Goal: Find specific page/section: Find specific page/section

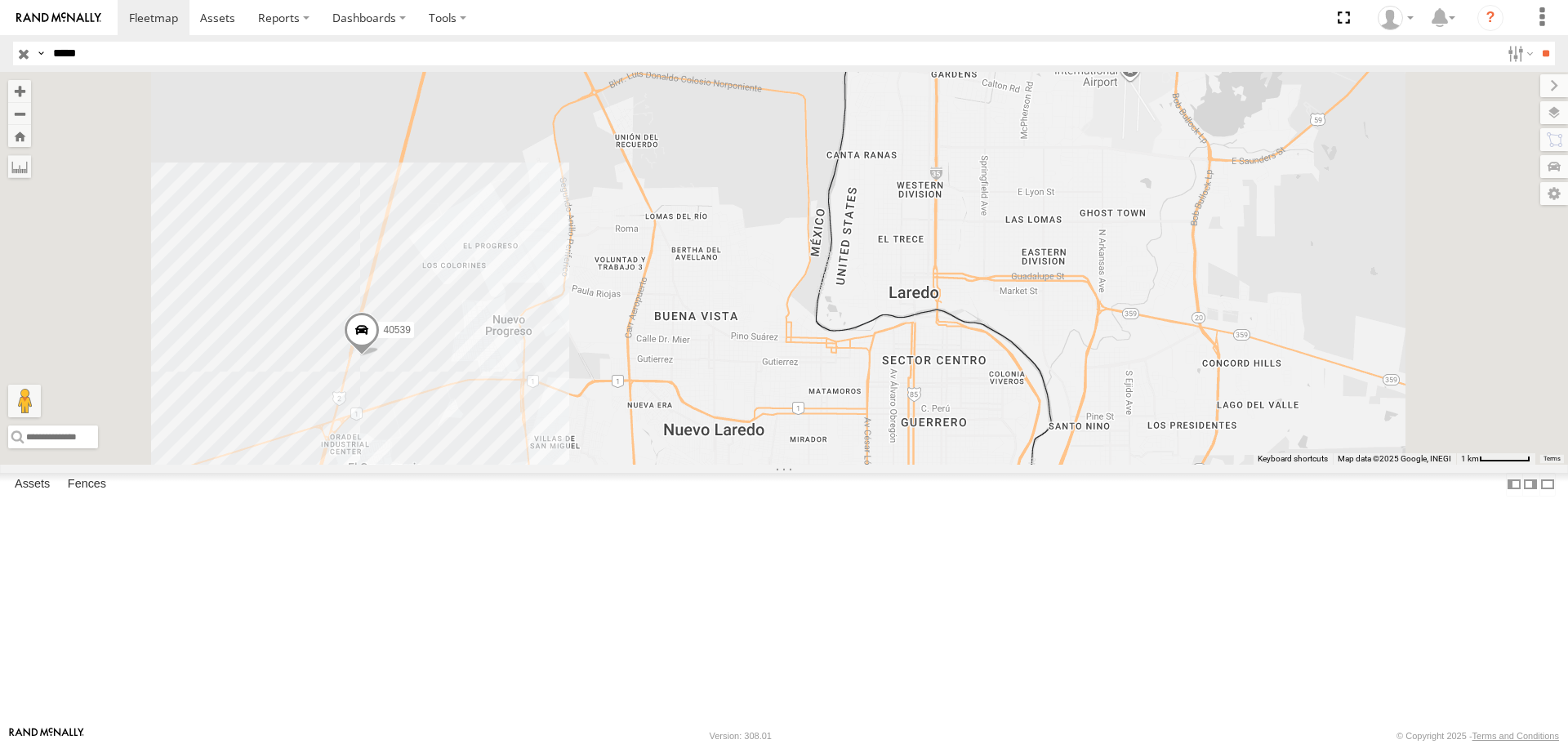
select select "**********"
drag, startPoint x: 144, startPoint y: 50, endPoint x: 0, endPoint y: 66, distance: 144.9
click at [0, 66] on header "Search Query Asset ID Asset Label Registration Manufacturer Model VIN Job ID" at bounding box center [784, 53] width 1568 height 36
type input "*****"
click at [1536, 42] on input "**" at bounding box center [1545, 53] width 19 height 24
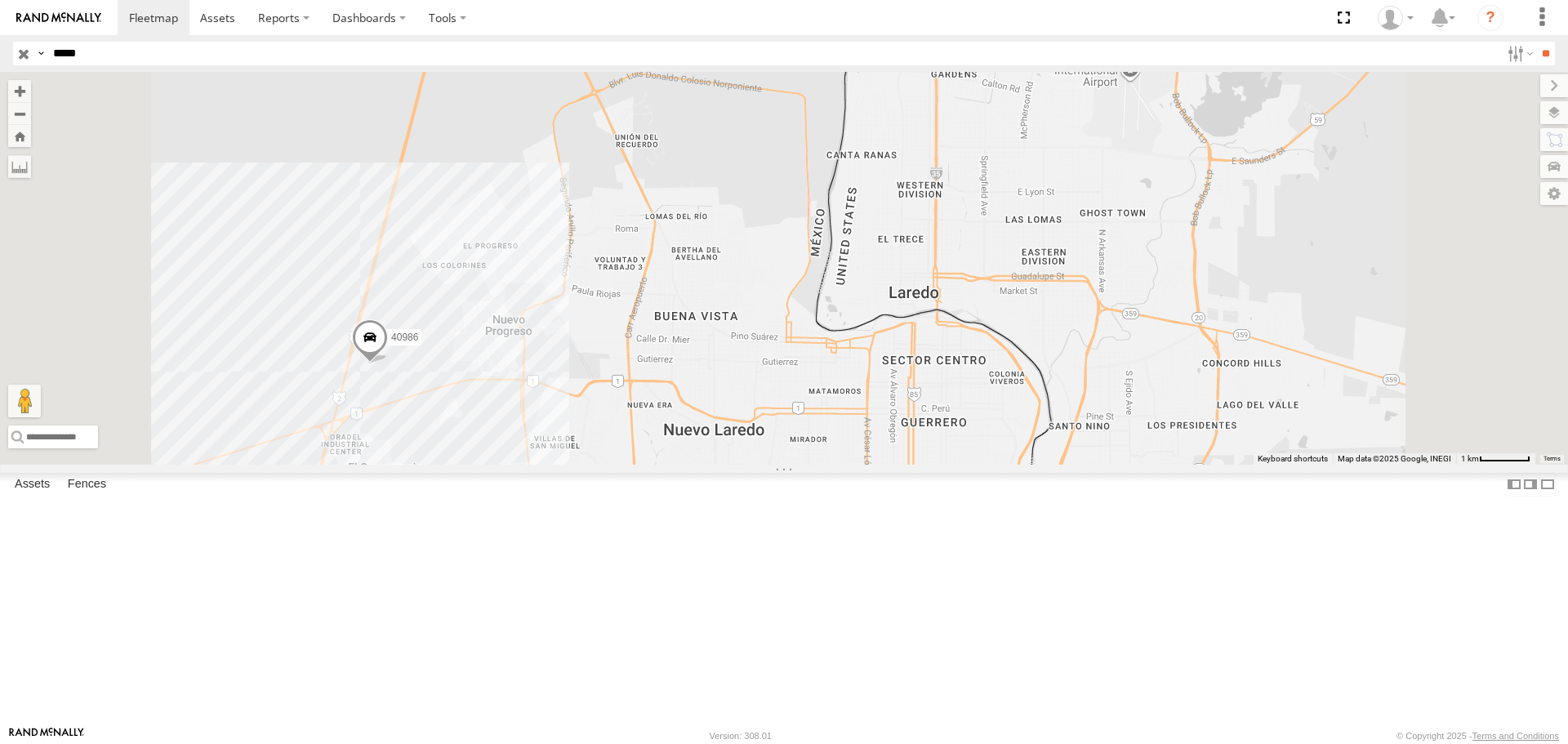
click at [388, 363] on span at bounding box center [369, 342] width 36 height 44
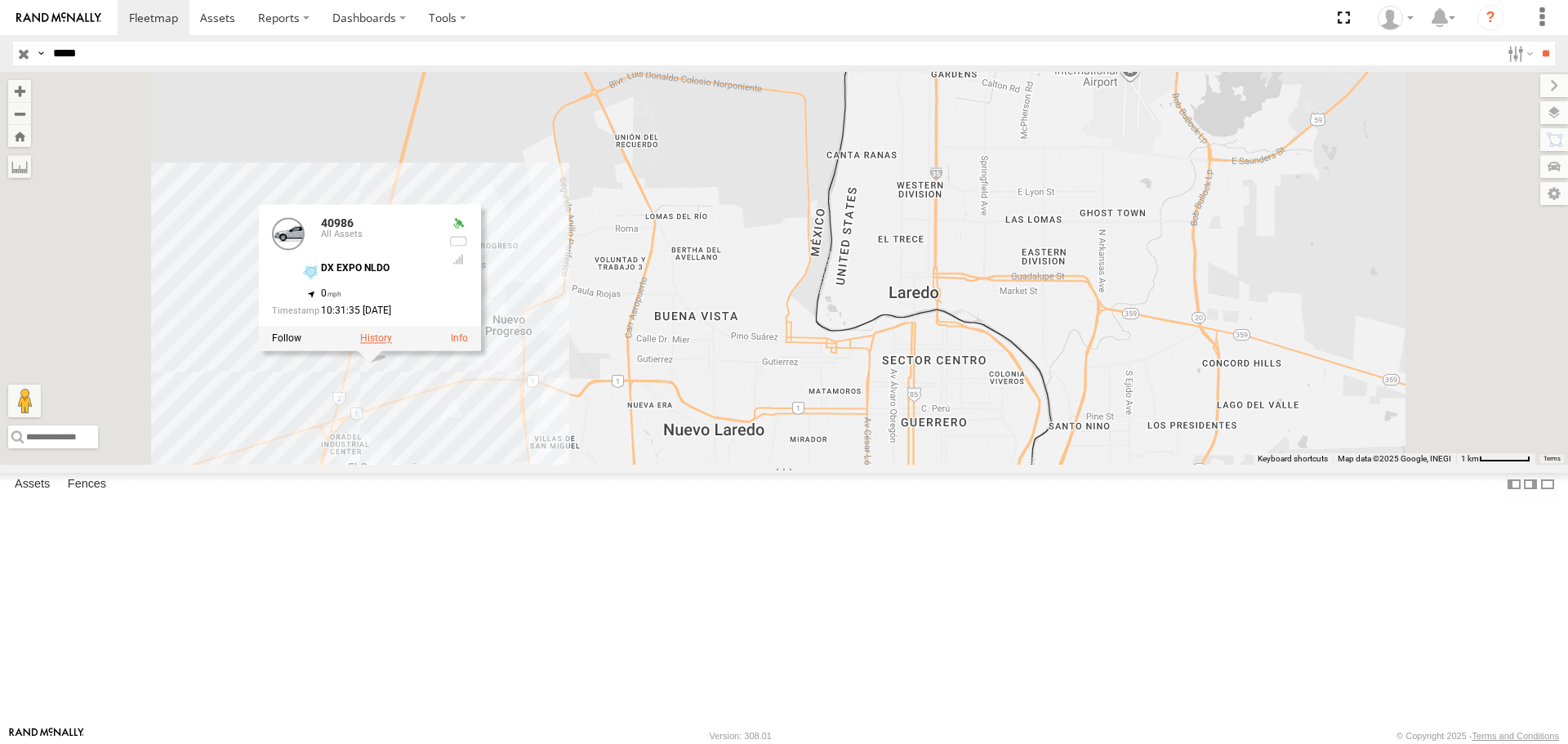
click at [392, 344] on label at bounding box center [376, 338] width 32 height 12
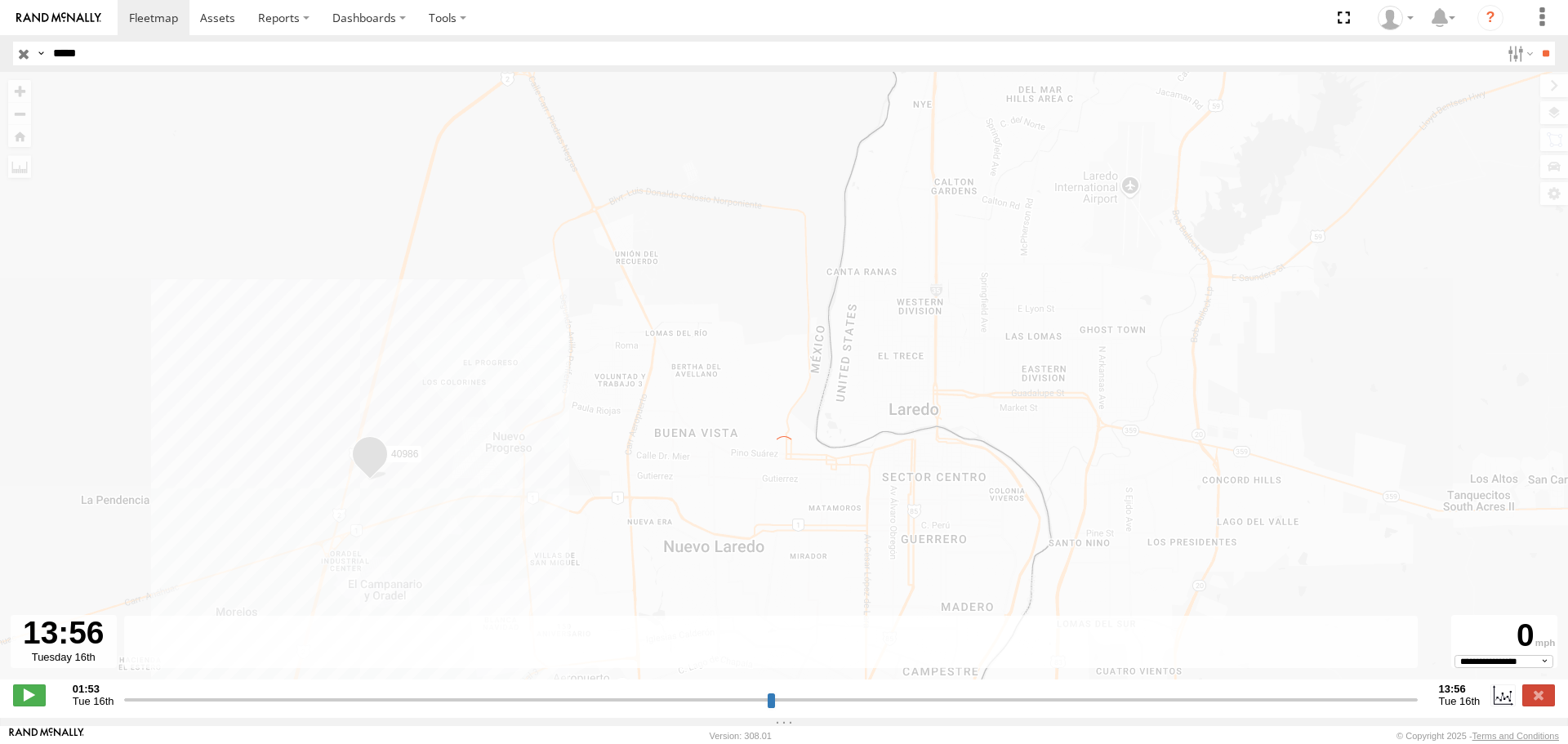
type input "**********"
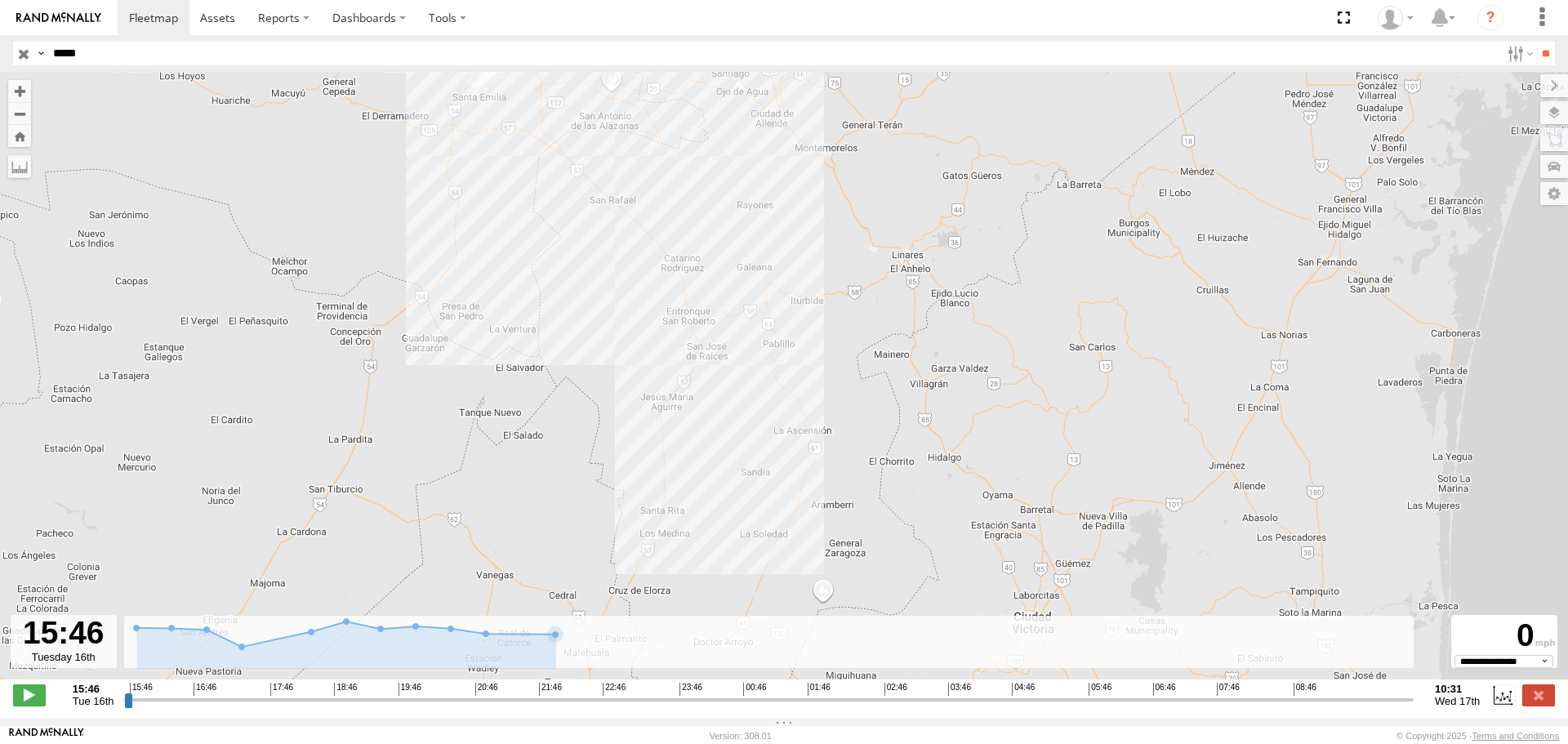
drag, startPoint x: 670, startPoint y: 595, endPoint x: 714, endPoint y: 408, distance: 192.1
click at [714, 408] on div "40986" at bounding box center [784, 384] width 1568 height 624
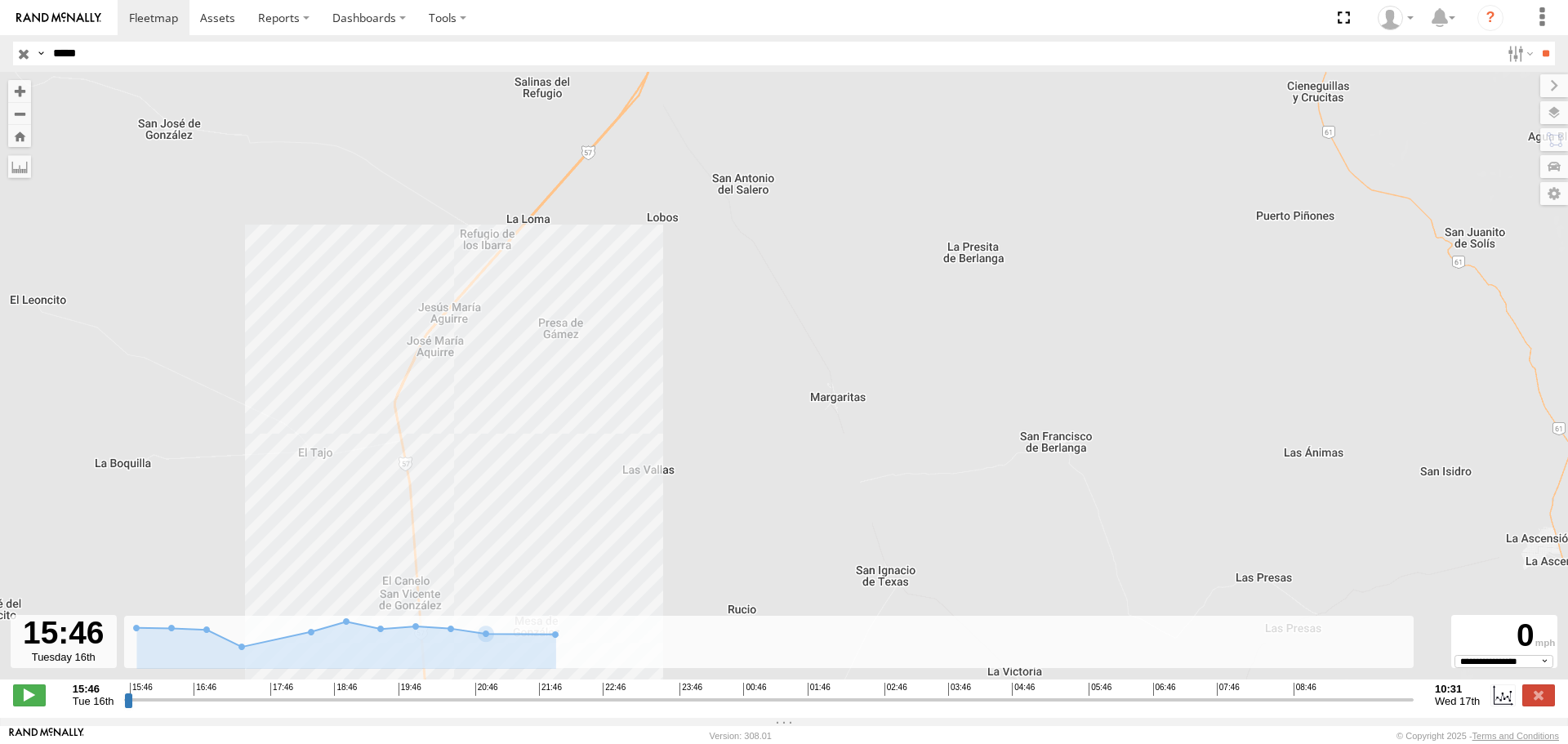
drag, startPoint x: 694, startPoint y: 439, endPoint x: 506, endPoint y: 709, distance: 329.0
click at [506, 709] on div "← Move left → Move right ↑ Move up ↓ Move down + Zoom in - Zoom out Home Jump l…" at bounding box center [784, 394] width 1568 height 645
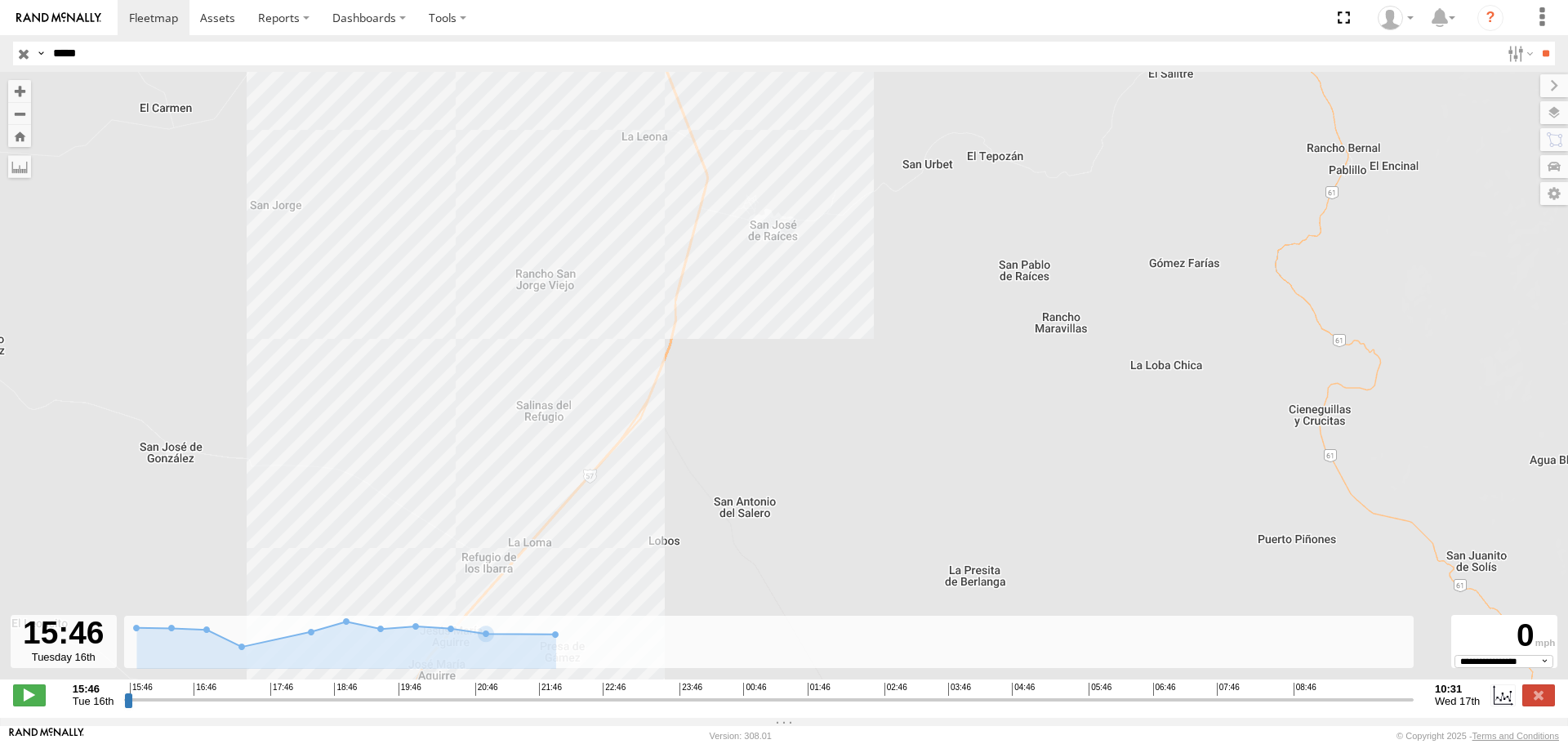
drag, startPoint x: 602, startPoint y: 229, endPoint x: 667, endPoint y: 208, distance: 68.3
click at [601, 496] on div "40986" at bounding box center [784, 384] width 1568 height 624
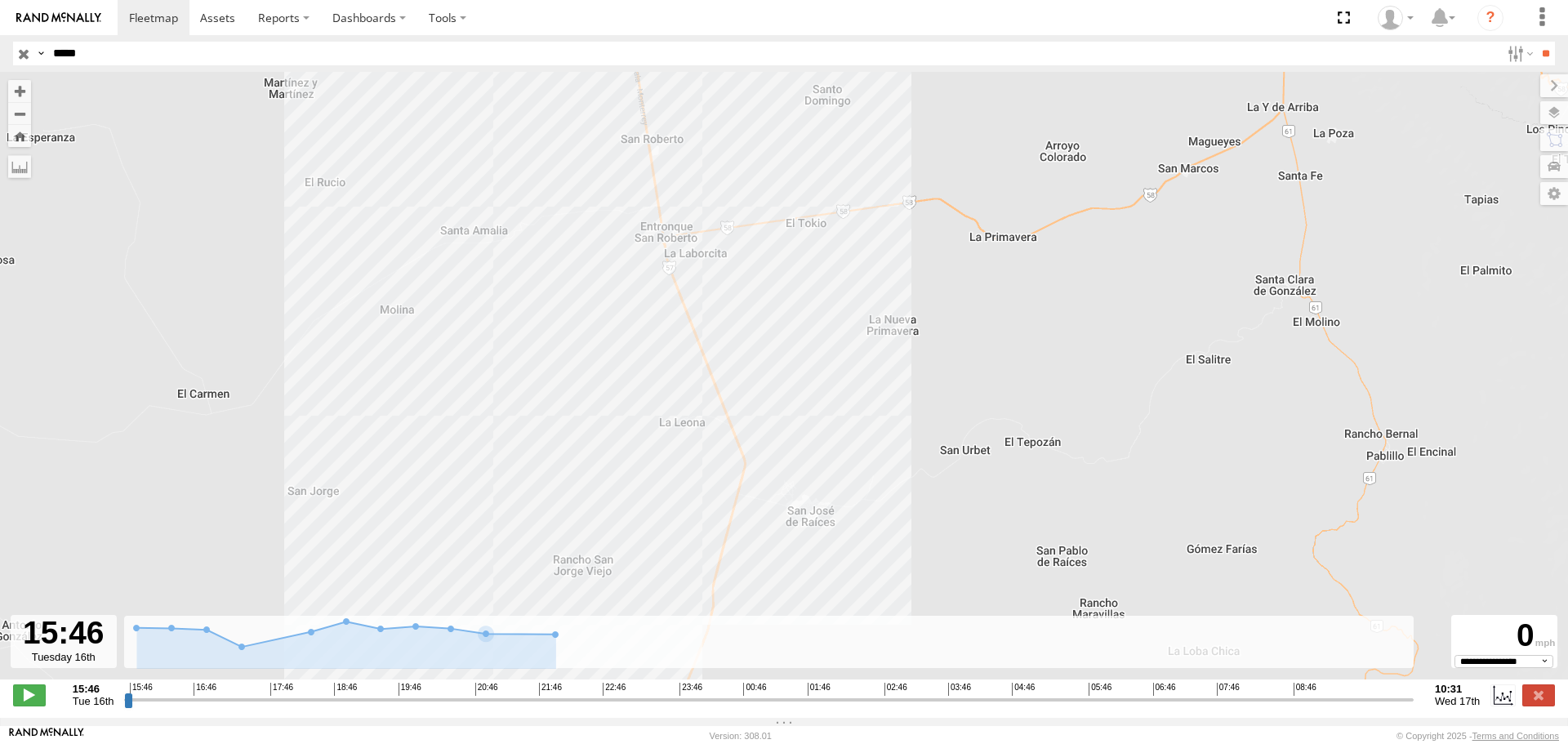
drag, startPoint x: 702, startPoint y: 167, endPoint x: 740, endPoint y: 447, distance: 282.6
click at [740, 447] on div "40986" at bounding box center [784, 384] width 1568 height 624
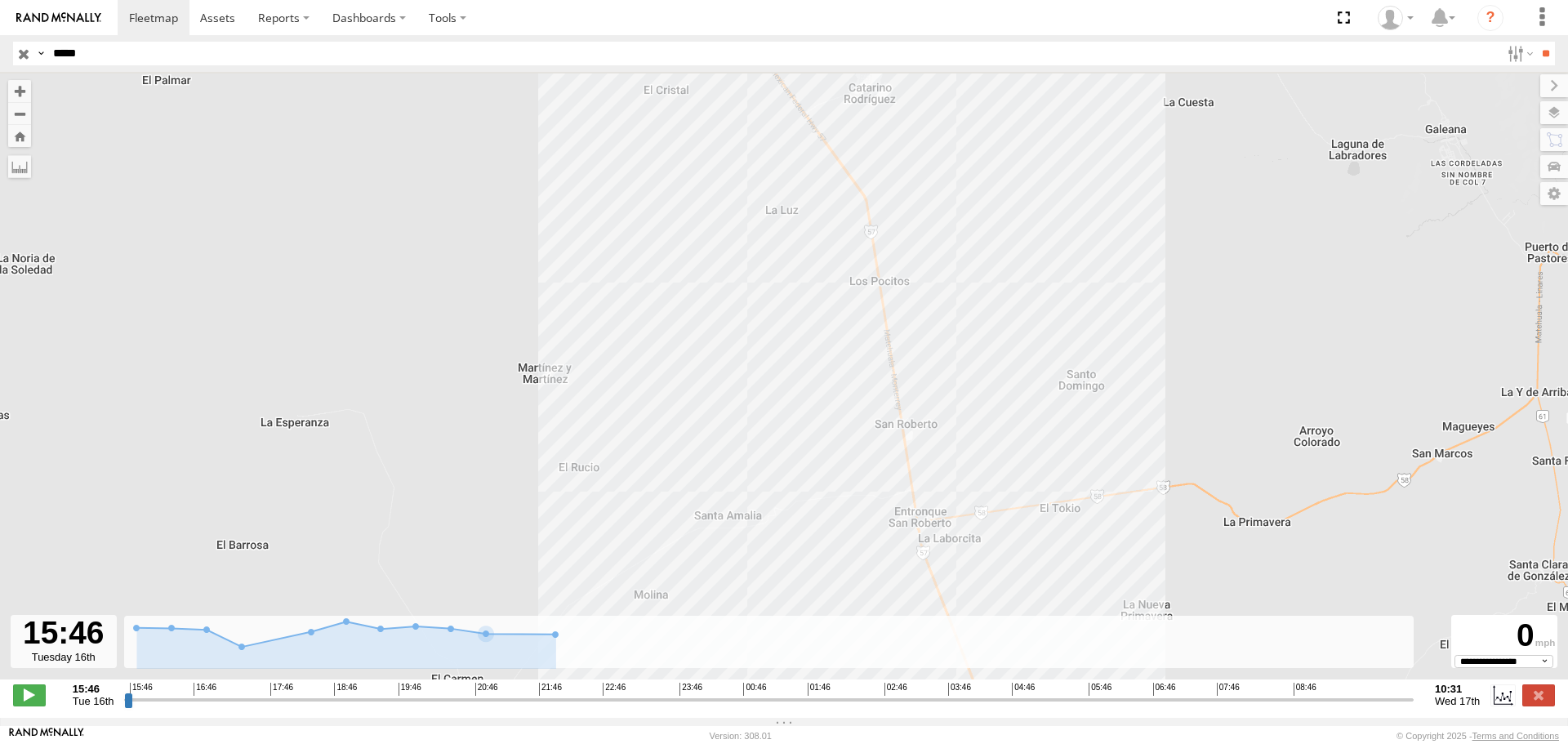
drag, startPoint x: 665, startPoint y: 208, endPoint x: 939, endPoint y: 491, distance: 393.9
click at [938, 507] on div "40986" at bounding box center [784, 384] width 1568 height 624
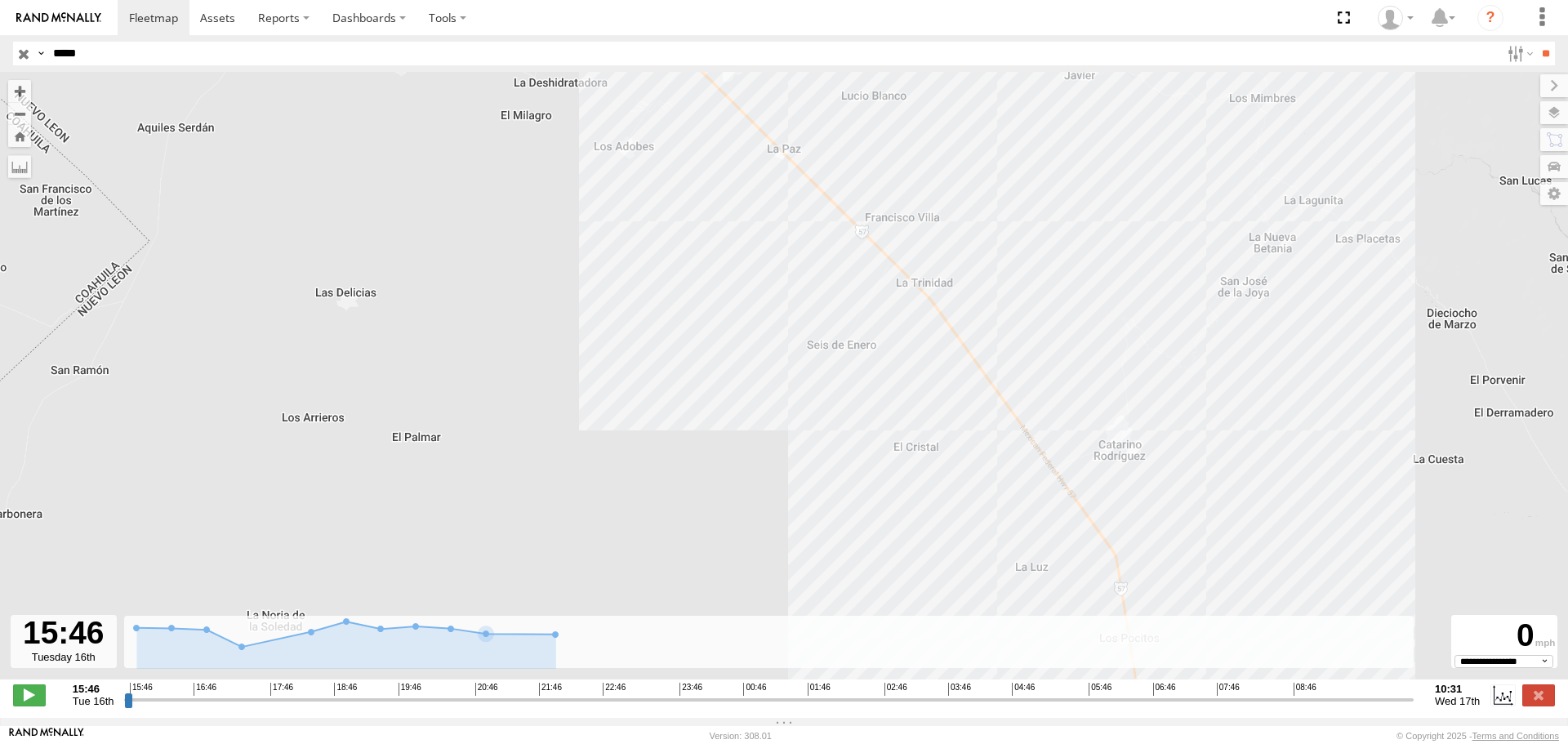
drag, startPoint x: 830, startPoint y: 180, endPoint x: 976, endPoint y: 484, distance: 337.2
click at [976, 484] on div "40986" at bounding box center [784, 384] width 1568 height 624
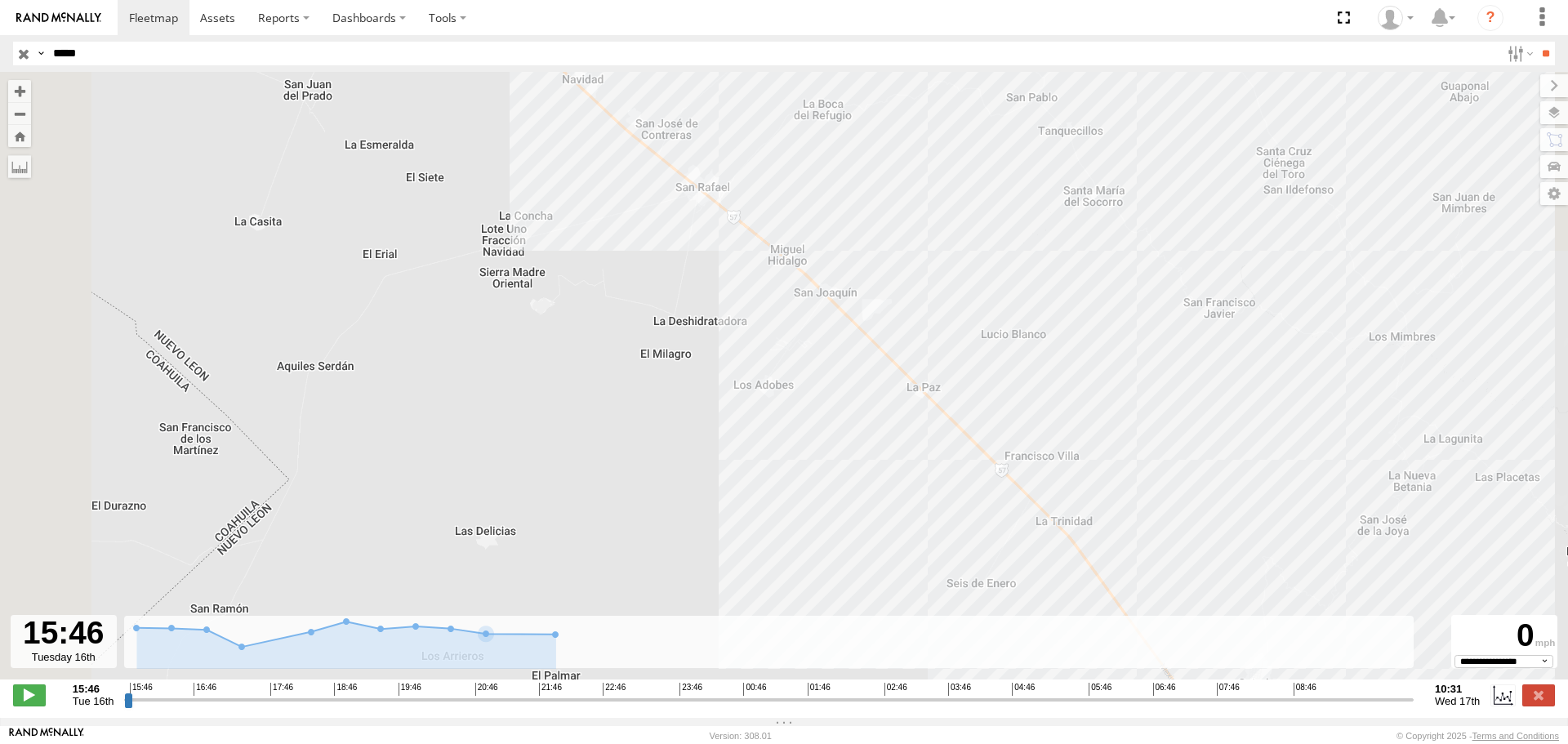
drag, startPoint x: 822, startPoint y: 162, endPoint x: 1010, endPoint y: 469, distance: 360.0
click at [1010, 469] on div "40986" at bounding box center [784, 384] width 1568 height 624
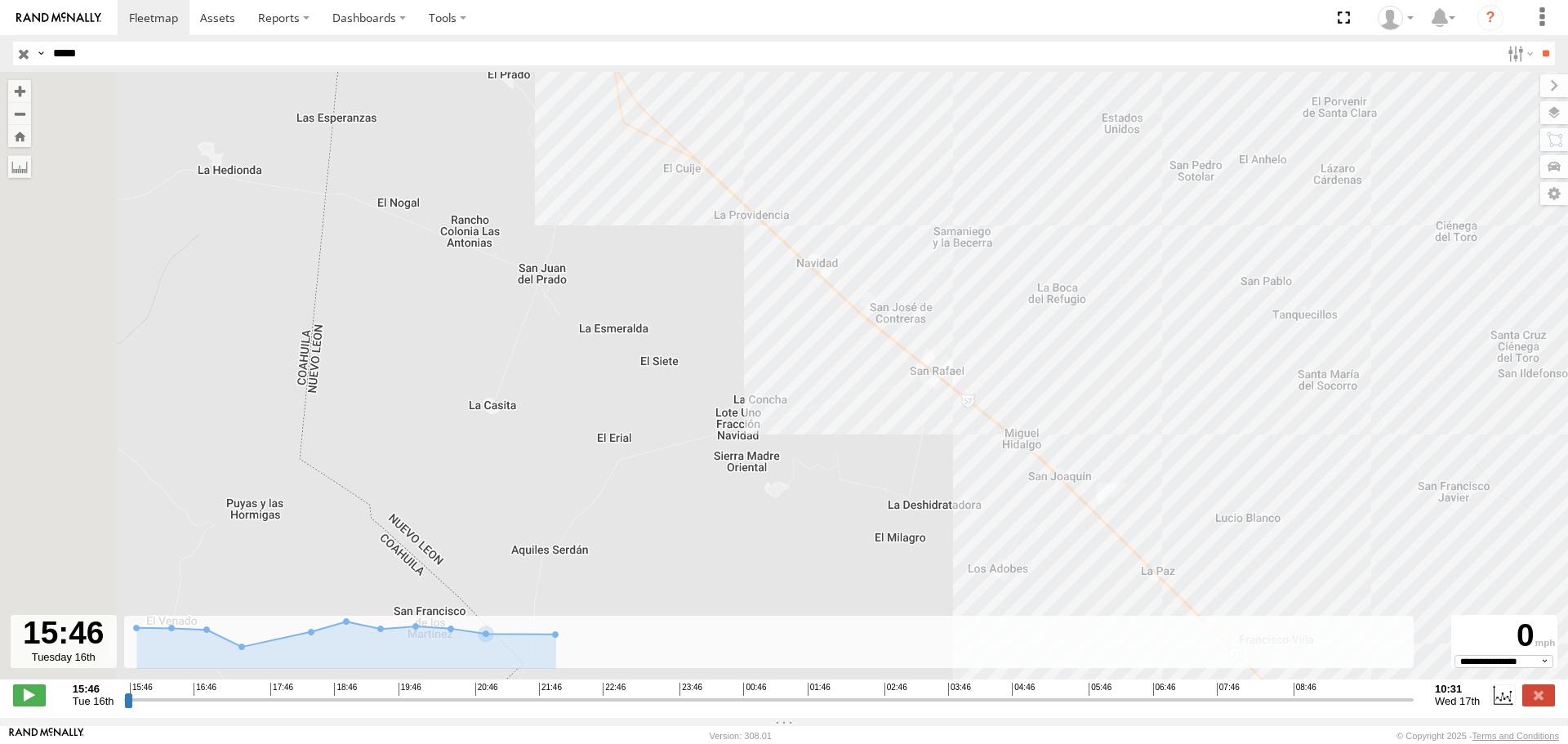
drag, startPoint x: 748, startPoint y: 171, endPoint x: 1135, endPoint y: 404, distance: 451.7
click at [1135, 407] on div "40986" at bounding box center [784, 384] width 1568 height 624
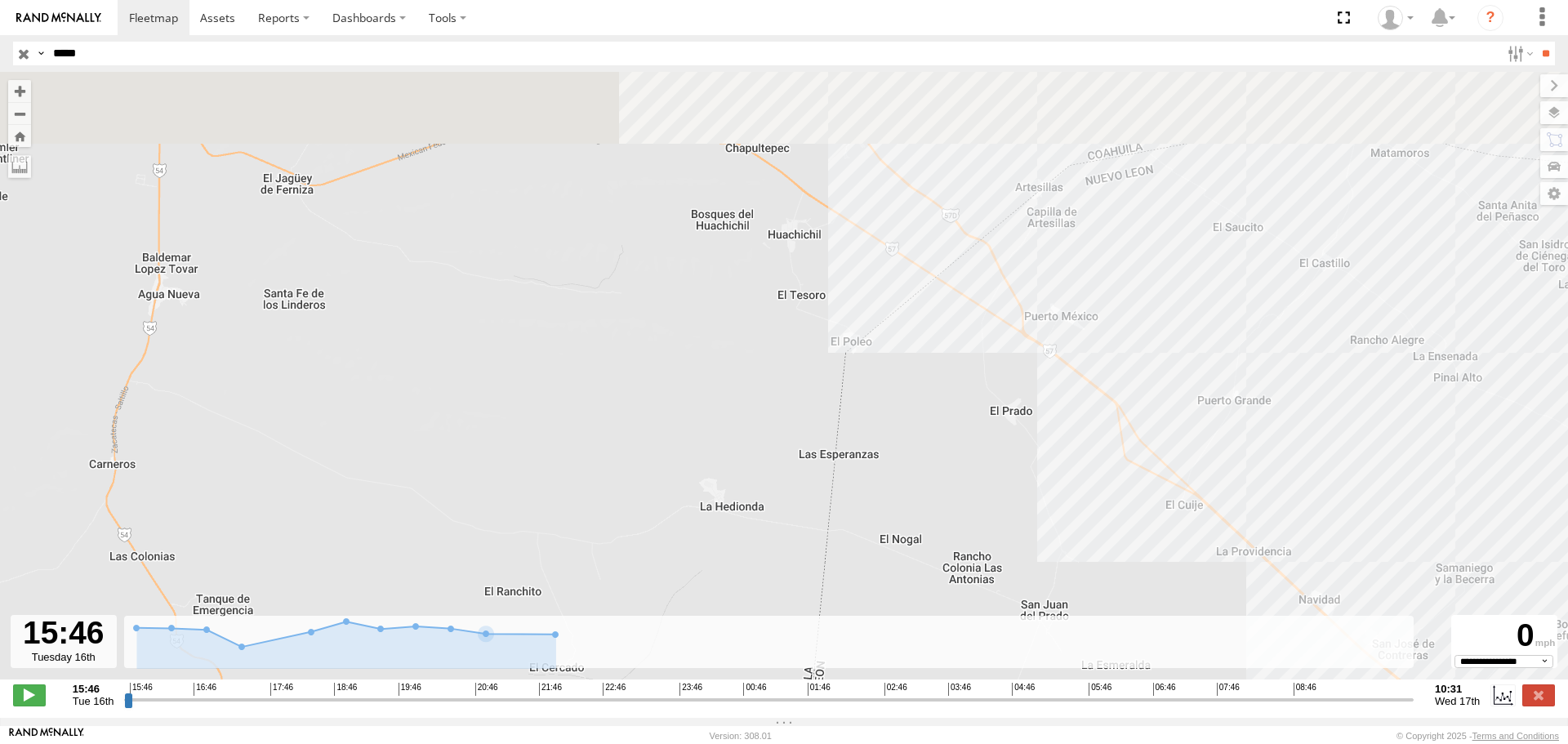
drag, startPoint x: 910, startPoint y: 163, endPoint x: 1204, endPoint y: 380, distance: 365.4
click at [1222, 407] on div "40986" at bounding box center [784, 384] width 1568 height 624
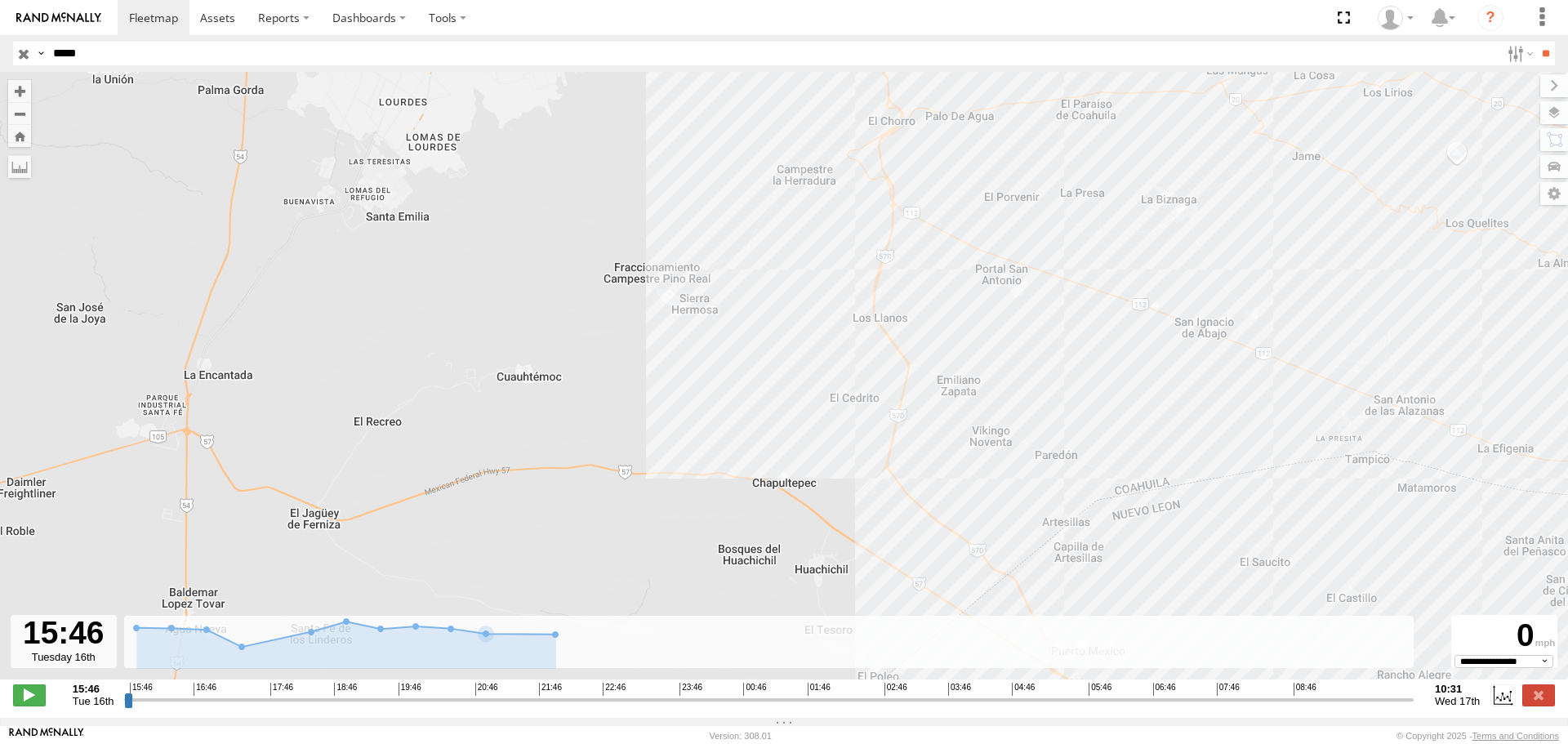
drag, startPoint x: 933, startPoint y: 134, endPoint x: 914, endPoint y: 437, distance: 303.6
click at [909, 442] on div "40986" at bounding box center [784, 384] width 1568 height 624
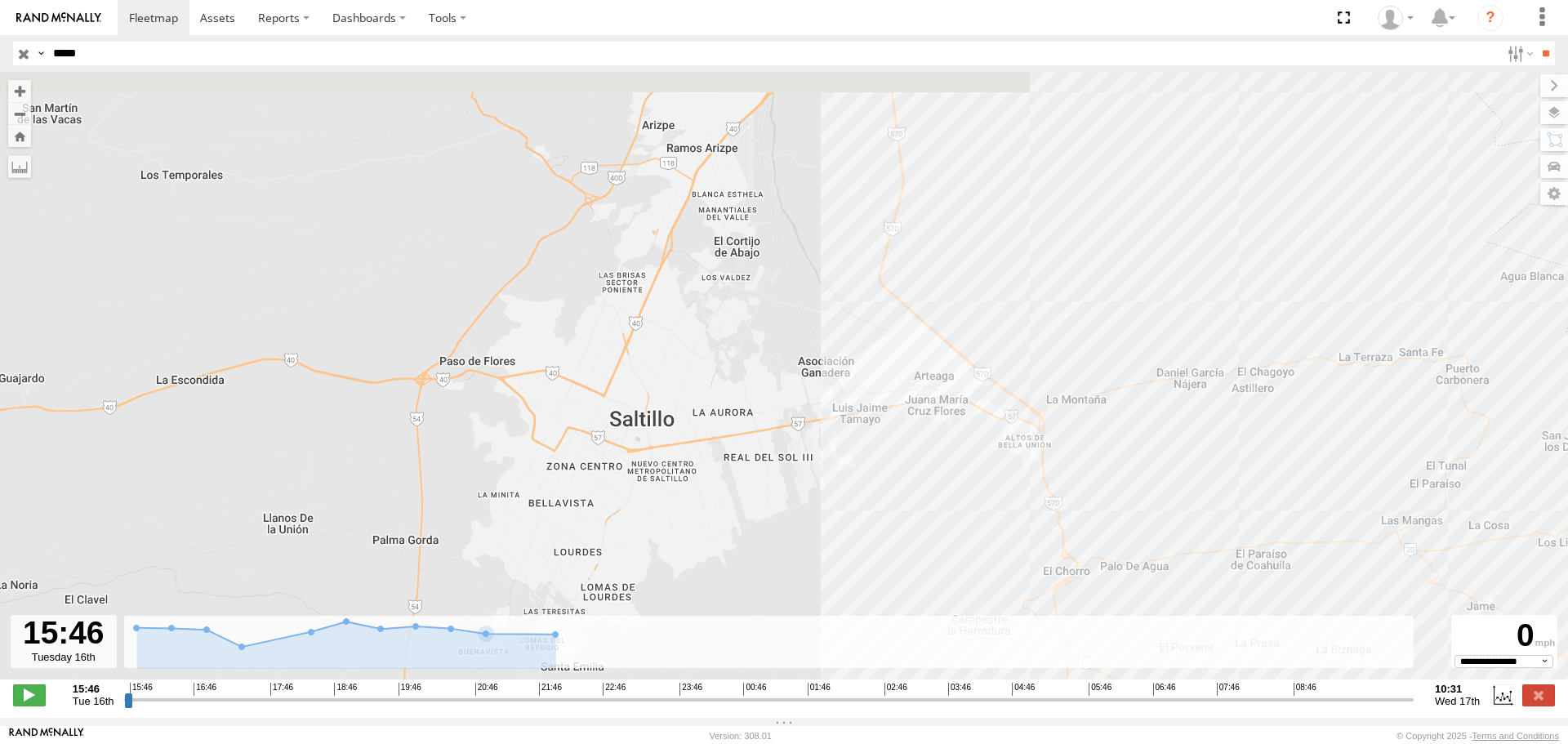
drag, startPoint x: 906, startPoint y: 135, endPoint x: 1069, endPoint y: 558, distance: 453.3
click at [1071, 571] on div "40986" at bounding box center [784, 384] width 1568 height 624
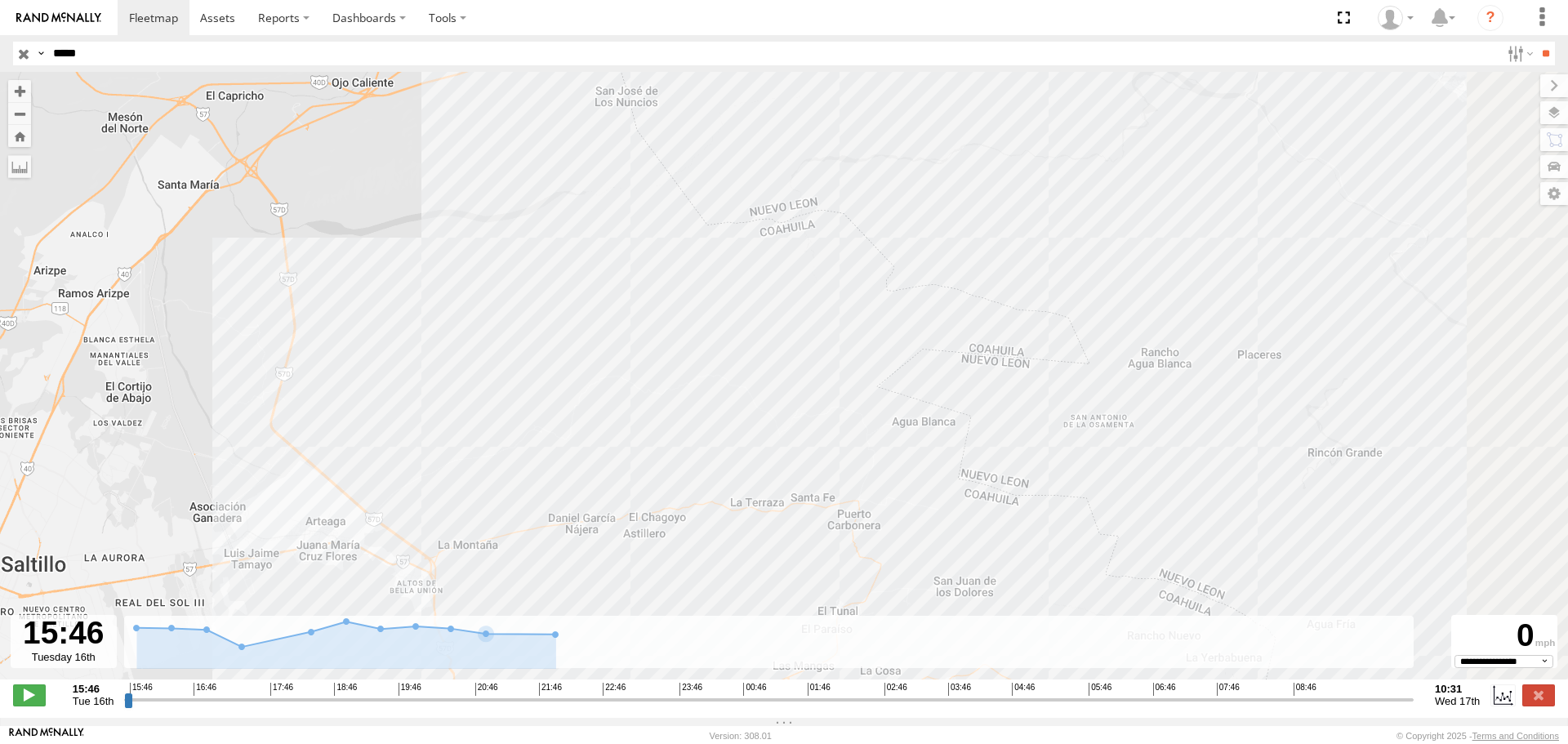
drag, startPoint x: 991, startPoint y: 147, endPoint x: 408, endPoint y: 283, distance: 598.7
click at [370, 289] on div "40986" at bounding box center [784, 384] width 1568 height 624
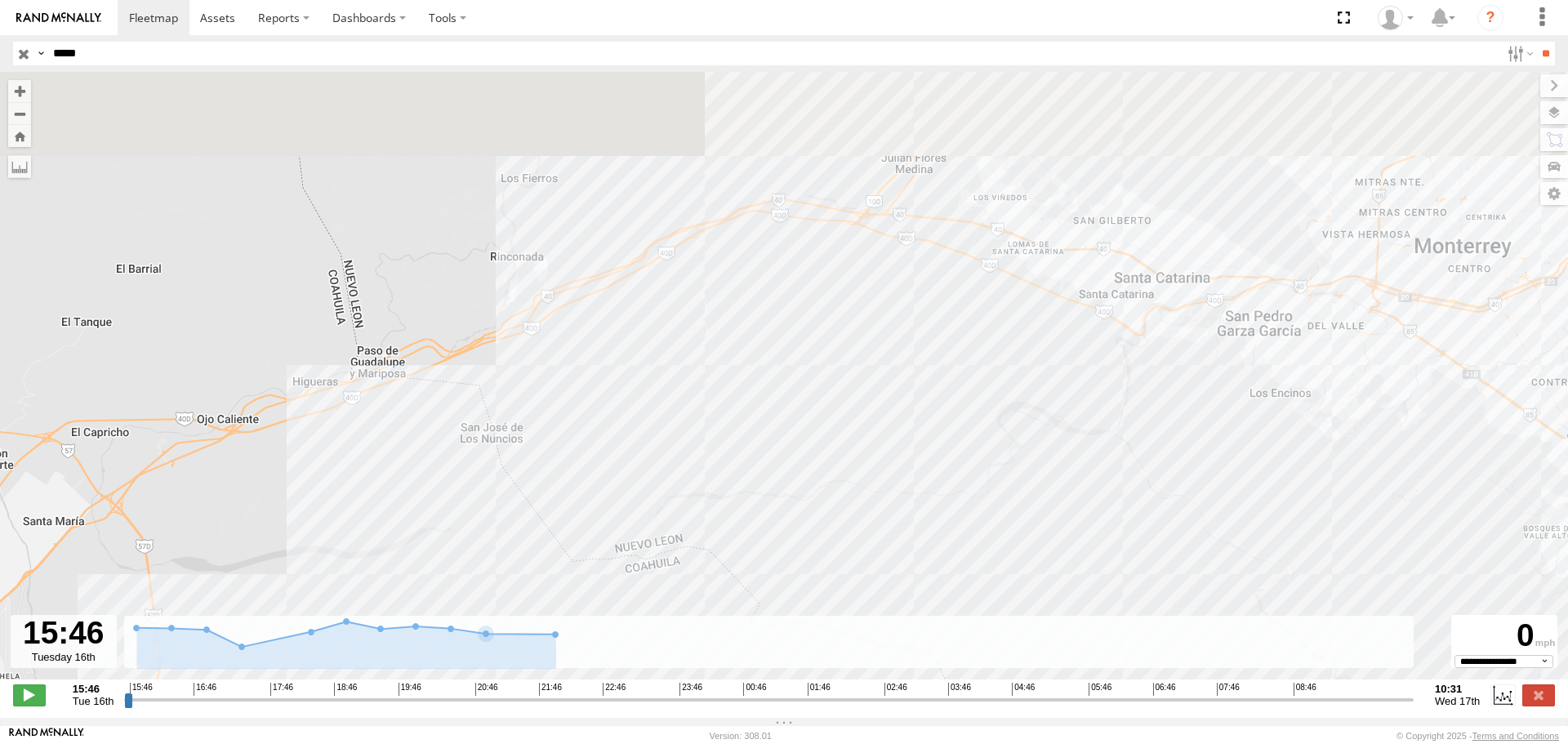
drag, startPoint x: 701, startPoint y: 142, endPoint x: 788, endPoint y: 504, distance: 372.3
click at [753, 556] on div "40986" at bounding box center [784, 384] width 1568 height 624
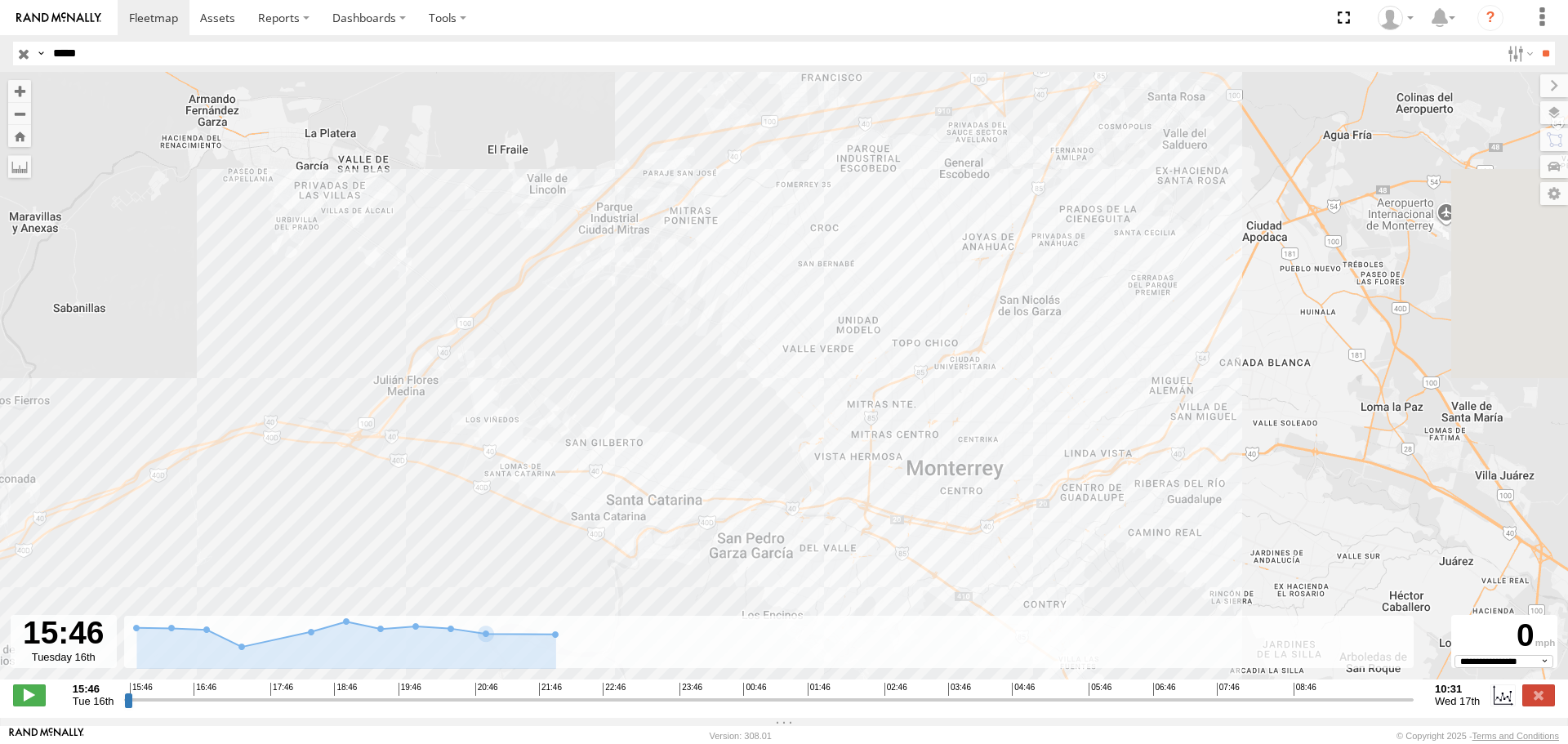
drag, startPoint x: 1279, startPoint y: 213, endPoint x: 685, endPoint y: 322, distance: 603.9
click at [659, 358] on div "40986" at bounding box center [784, 384] width 1568 height 624
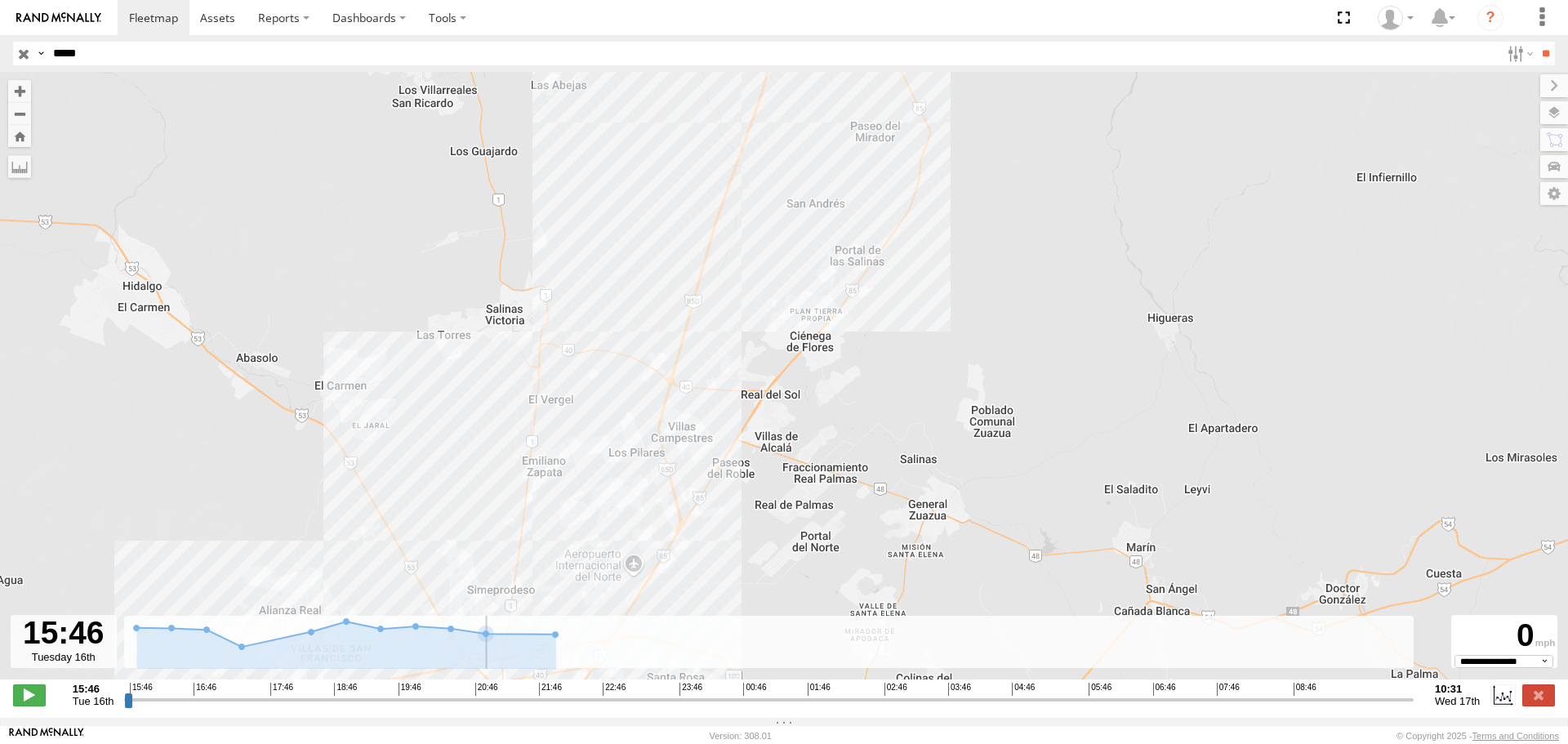
drag, startPoint x: 921, startPoint y: 75, endPoint x: 504, endPoint y: 635, distance: 698.2
click at [504, 635] on div "← Move left → Move right ↑ Move up ↓ Move down + Zoom in - Zoom out Home Jump l…" at bounding box center [784, 394] width 1568 height 645
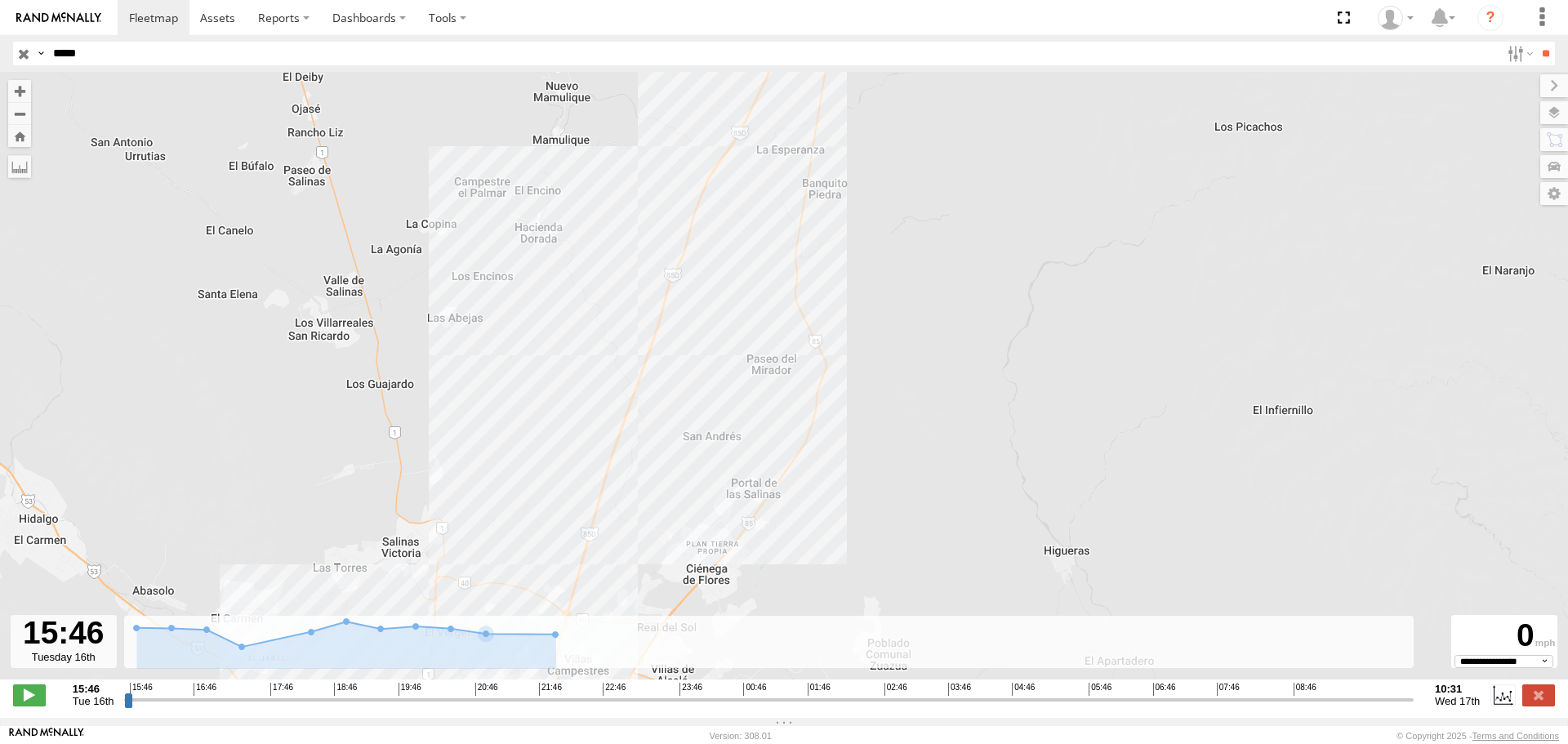
drag, startPoint x: 768, startPoint y: 223, endPoint x: 625, endPoint y: 517, distance: 326.9
click at [625, 521] on div "40986" at bounding box center [784, 384] width 1568 height 624
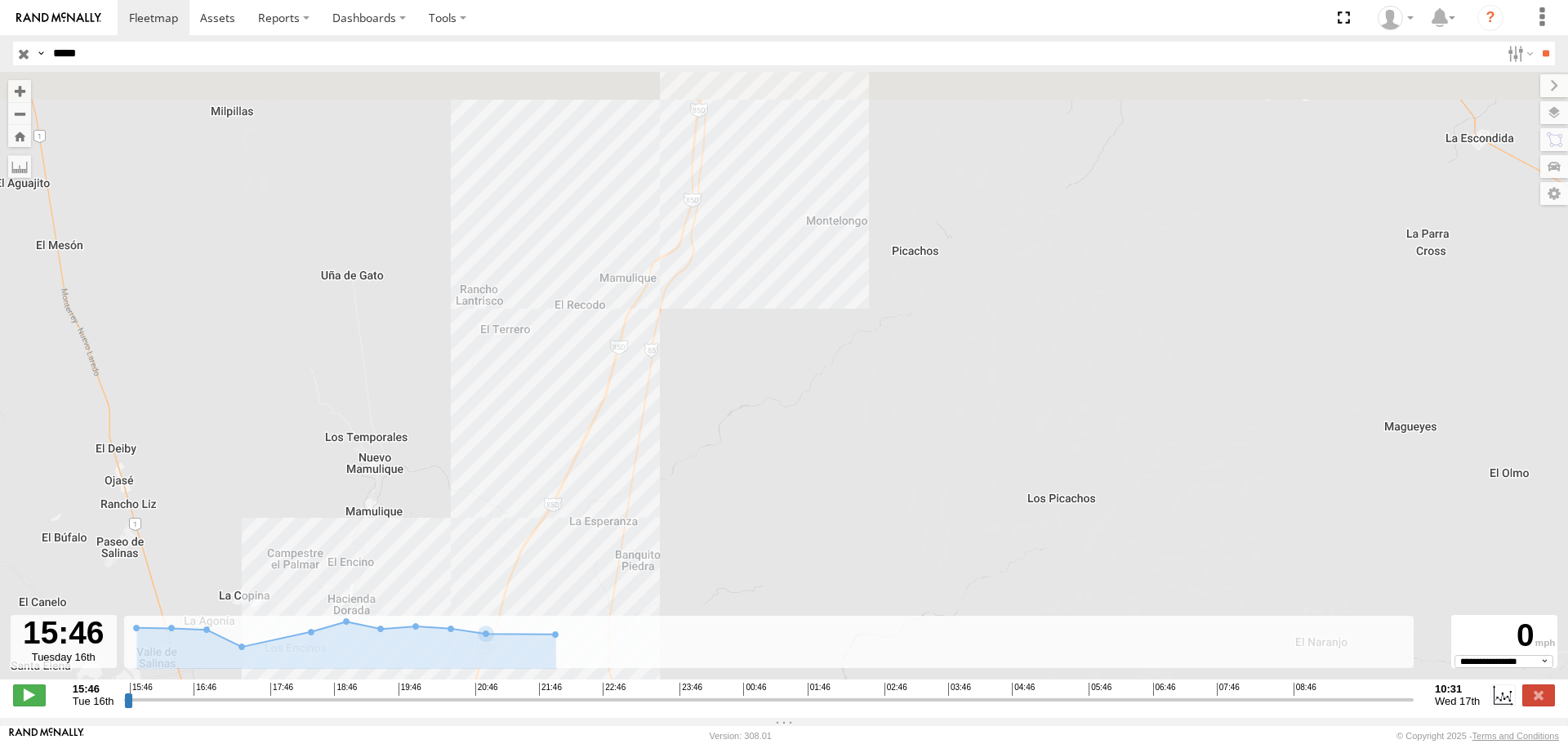
drag, startPoint x: 786, startPoint y: 182, endPoint x: 658, endPoint y: 465, distance: 310.6
click at [658, 465] on div "40986" at bounding box center [784, 384] width 1568 height 624
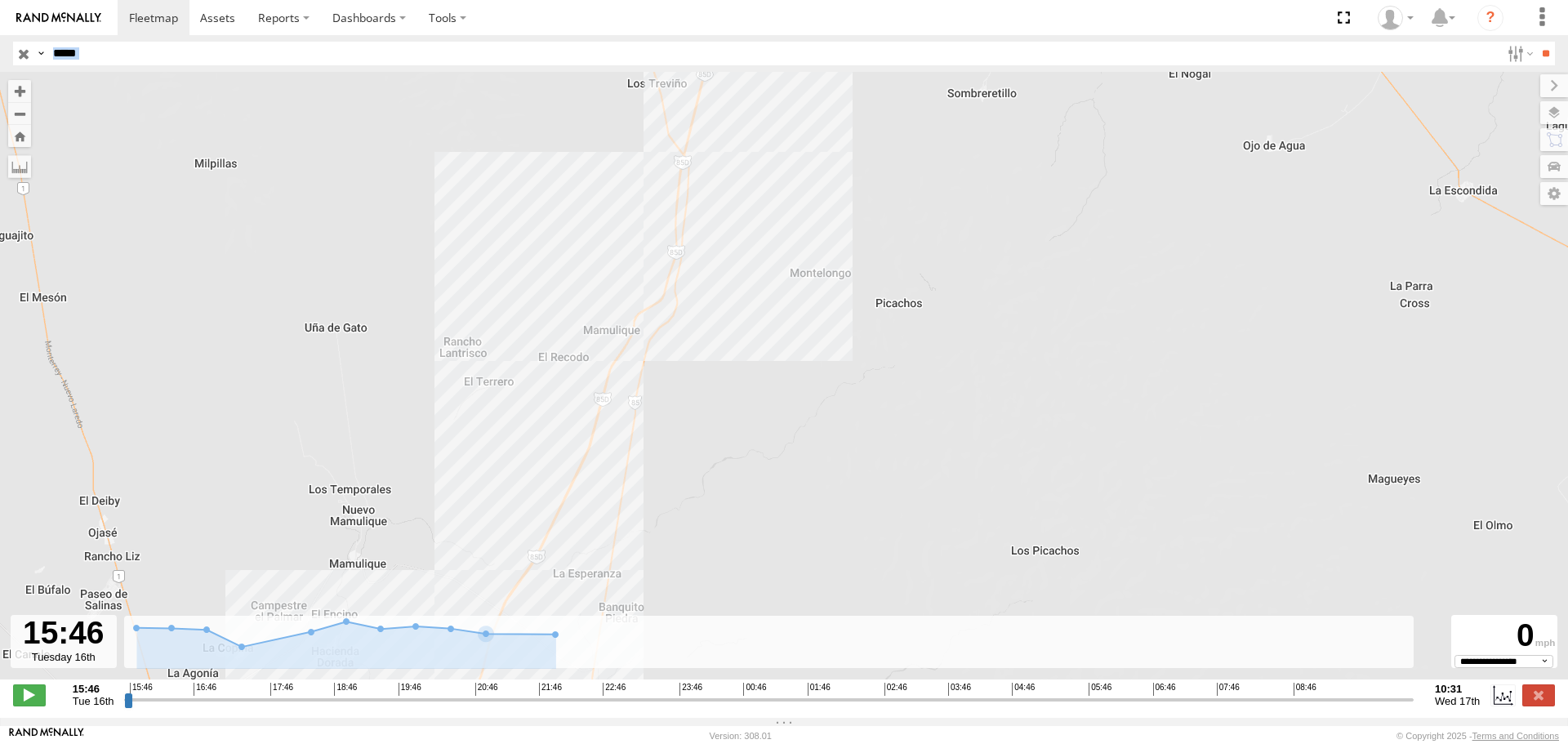
drag, startPoint x: 807, startPoint y: 70, endPoint x: 729, endPoint y: 345, distance: 285.8
click at [732, 416] on body at bounding box center [784, 372] width 1568 height 744
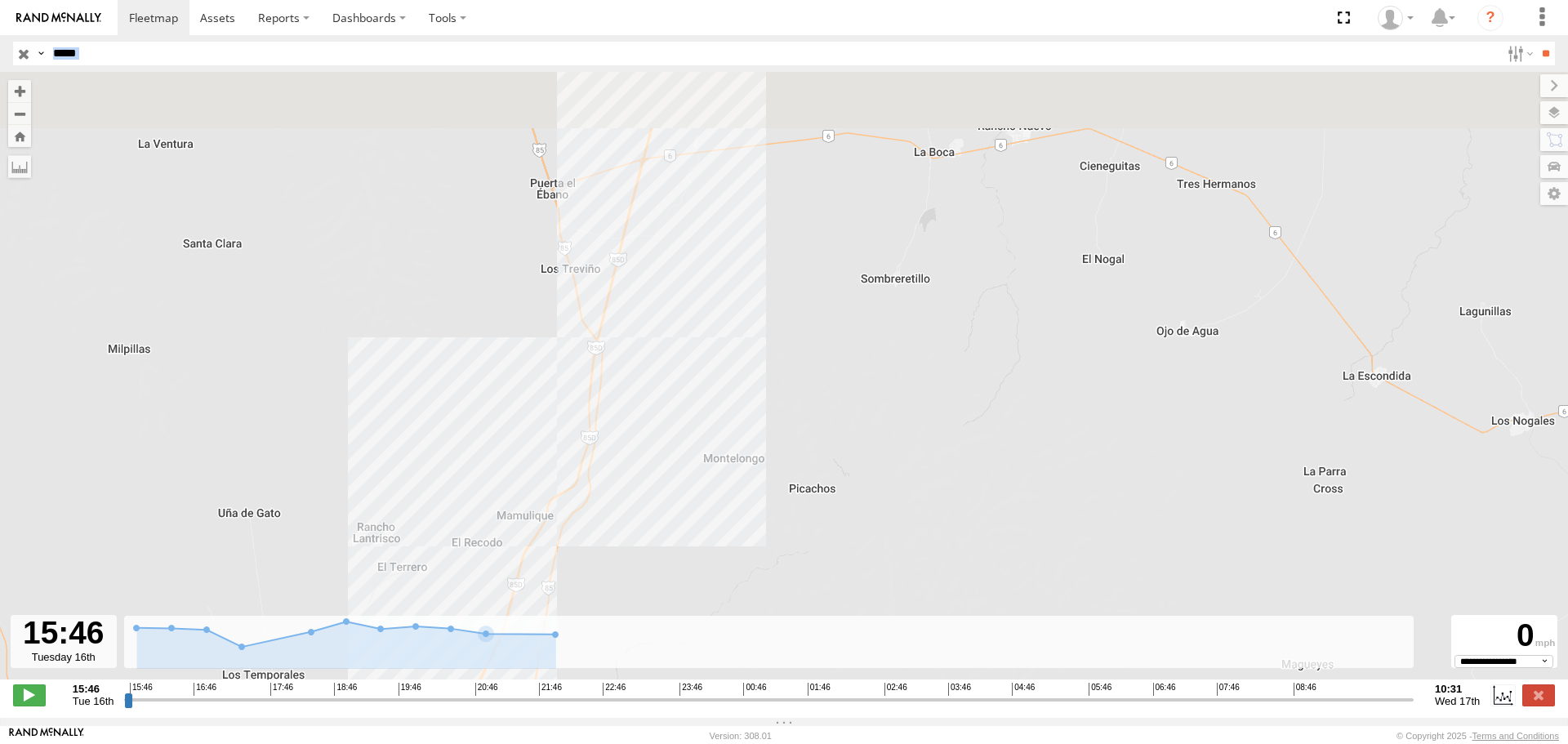
drag, startPoint x: 691, startPoint y: 368, endPoint x: 654, endPoint y: 447, distance: 87.2
click at [661, 424] on div "40986" at bounding box center [784, 384] width 1568 height 624
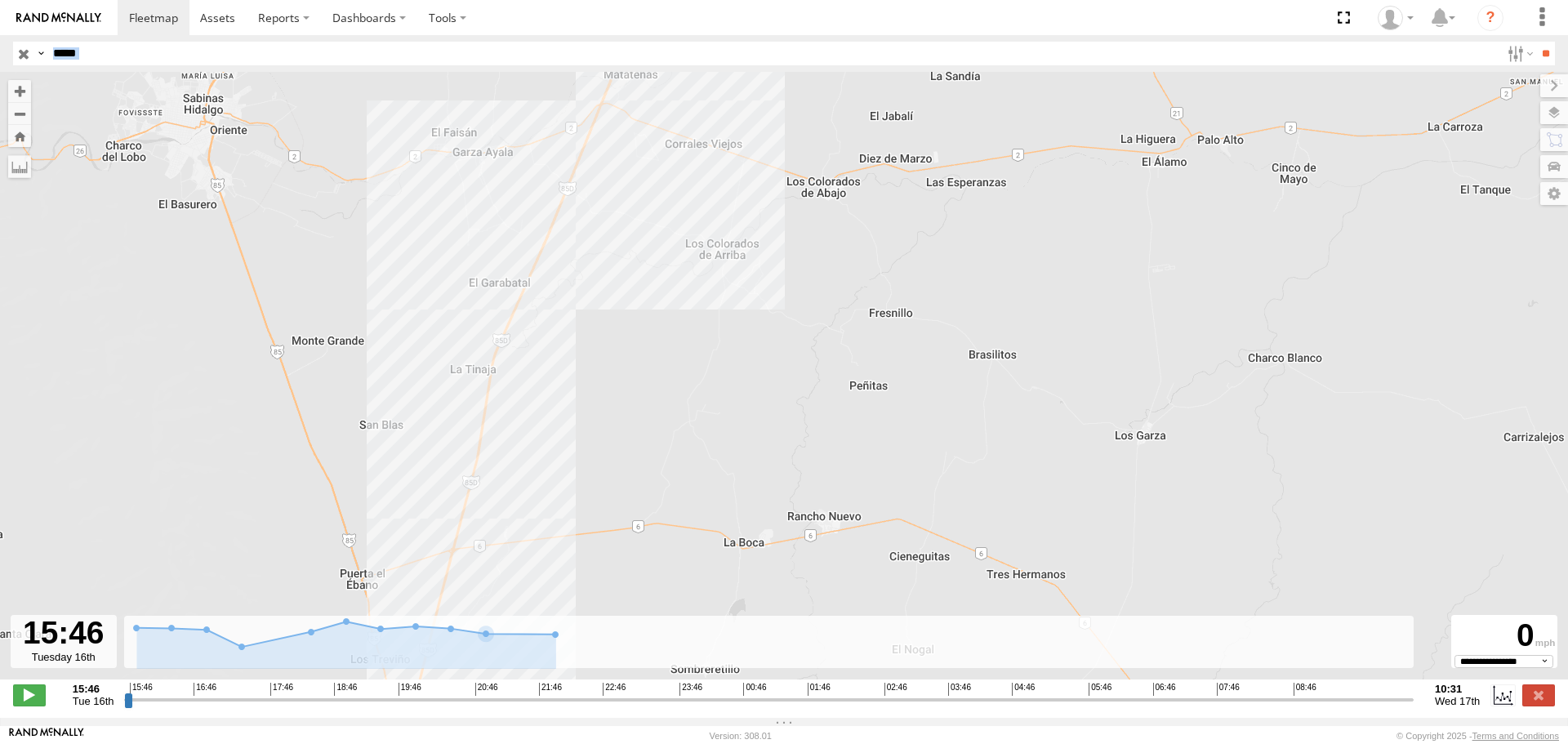
drag, startPoint x: 804, startPoint y: 153, endPoint x: 671, endPoint y: 491, distance: 363.2
click at [692, 449] on div "40986" at bounding box center [784, 384] width 1568 height 624
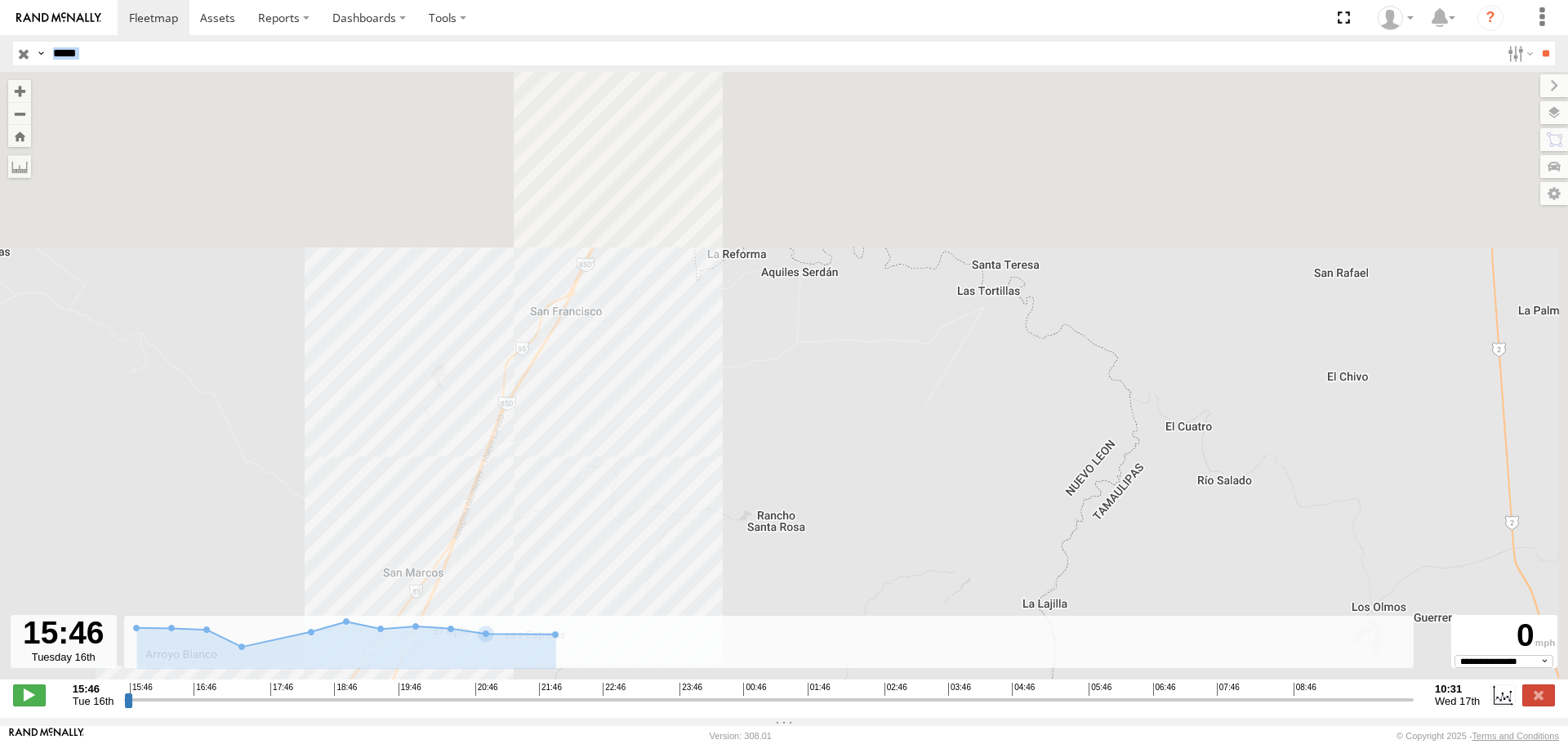
drag, startPoint x: 882, startPoint y: 207, endPoint x: 518, endPoint y: 693, distance: 607.2
click at [629, 611] on div "40986" at bounding box center [784, 384] width 1568 height 624
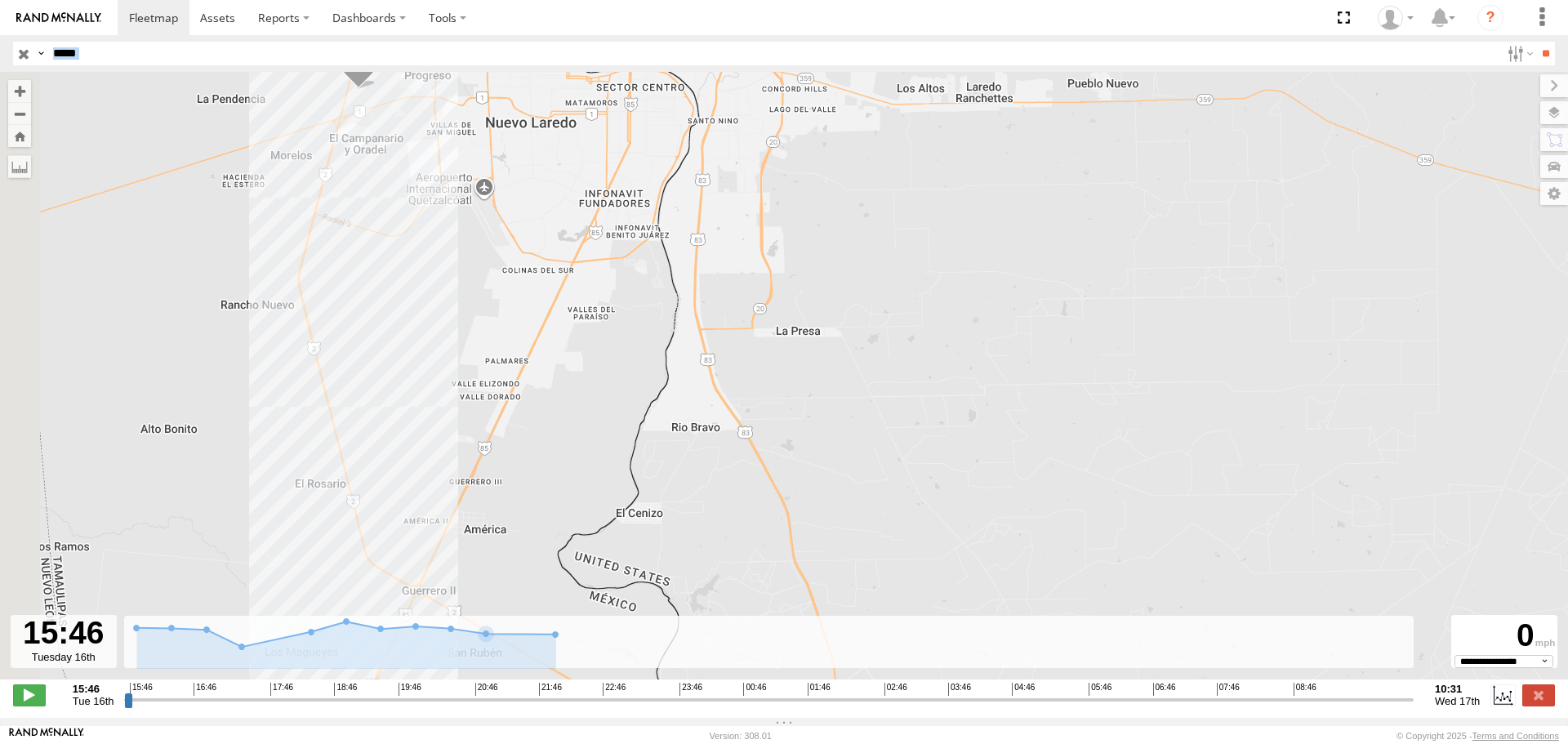
drag, startPoint x: 210, startPoint y: 217, endPoint x: 436, endPoint y: 293, distance: 238.4
click at [435, 294] on div "40986" at bounding box center [784, 384] width 1568 height 624
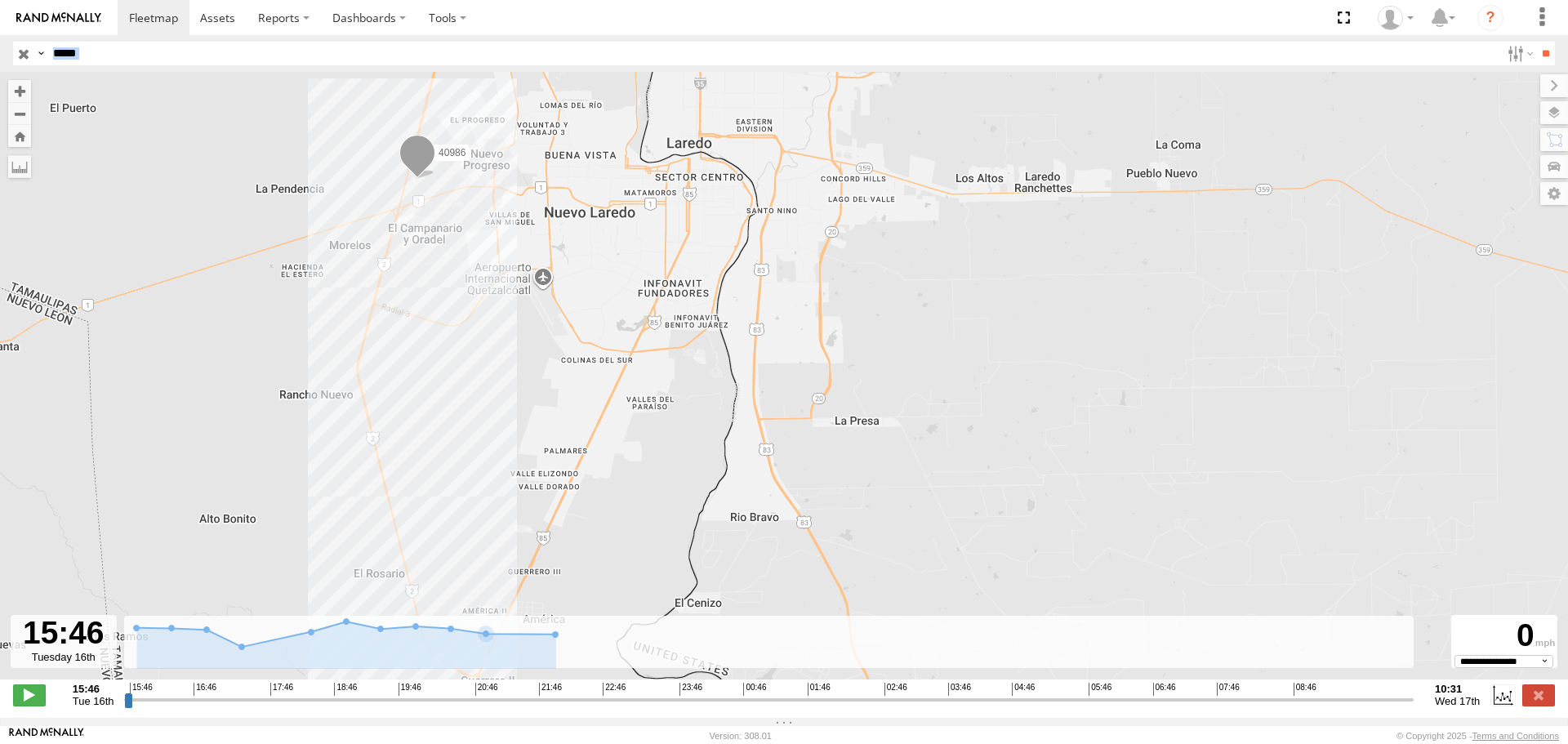
drag, startPoint x: 404, startPoint y: 154, endPoint x: 433, endPoint y: 240, distance: 90.8
click at [433, 240] on div "40986" at bounding box center [784, 384] width 1568 height 624
